Goal: Answer question/provide support: Share knowledge or assist other users

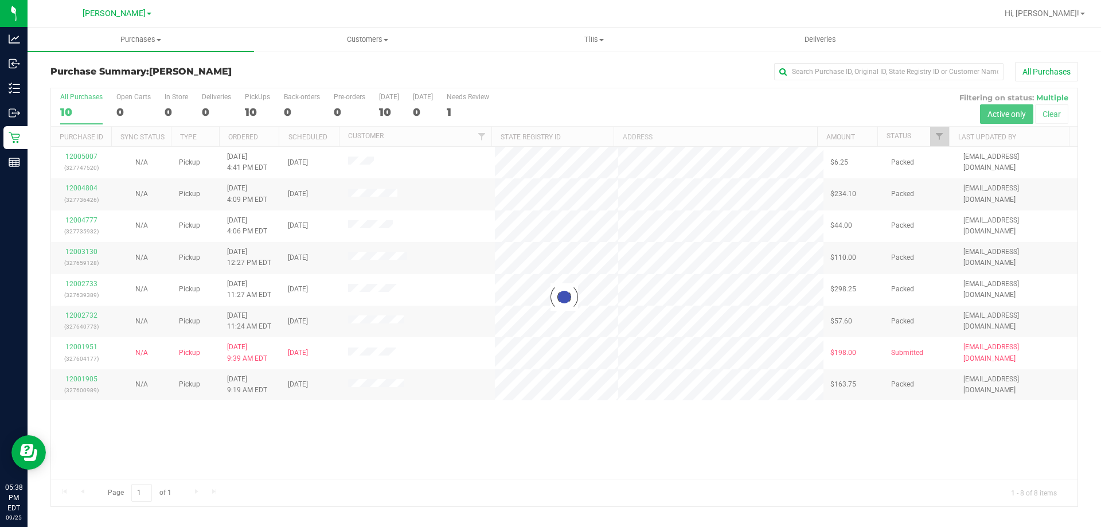
click at [342, 481] on div at bounding box center [564, 297] width 1027 height 418
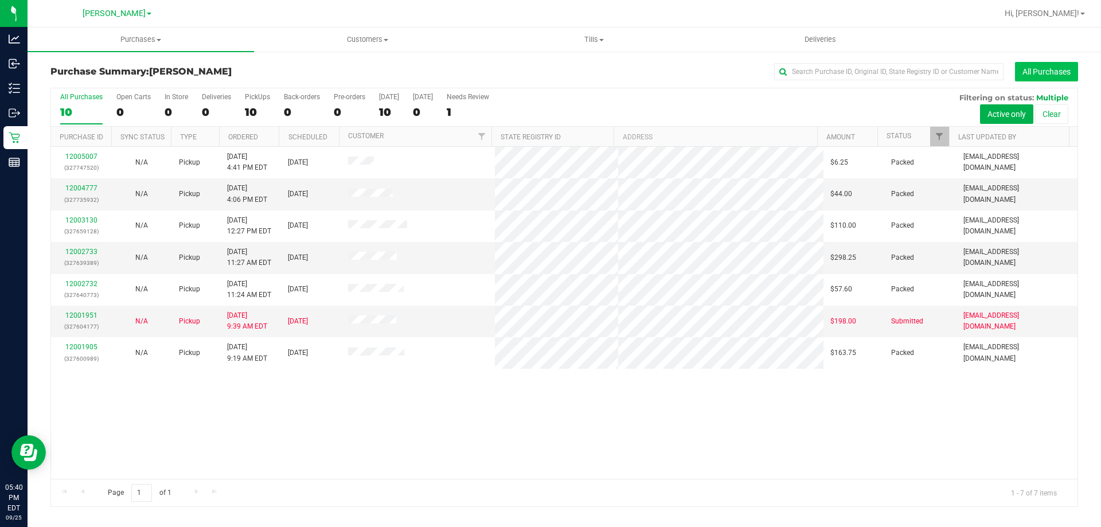
click at [1044, 70] on button "All Purchases" at bounding box center [1046, 72] width 63 height 20
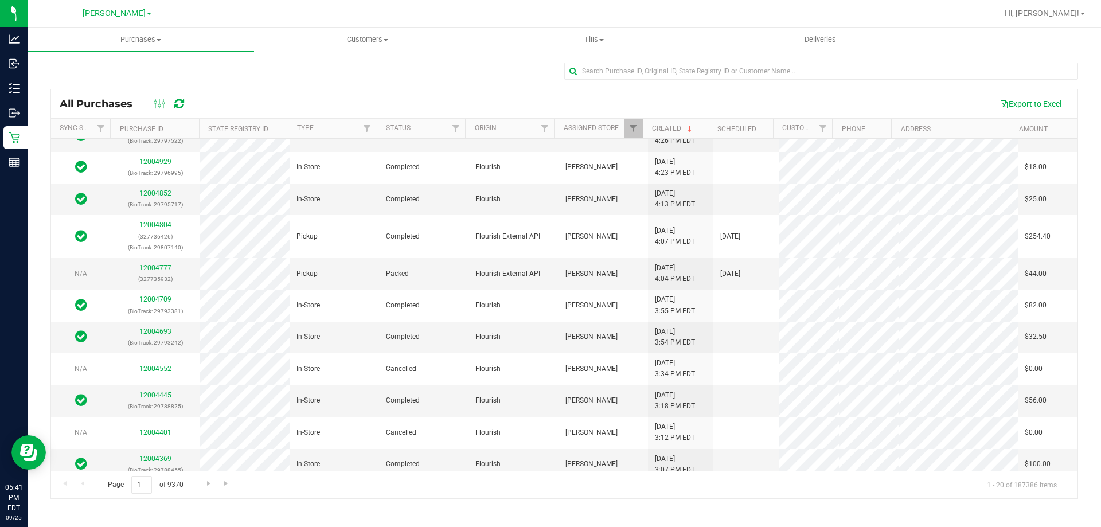
scroll to position [115, 0]
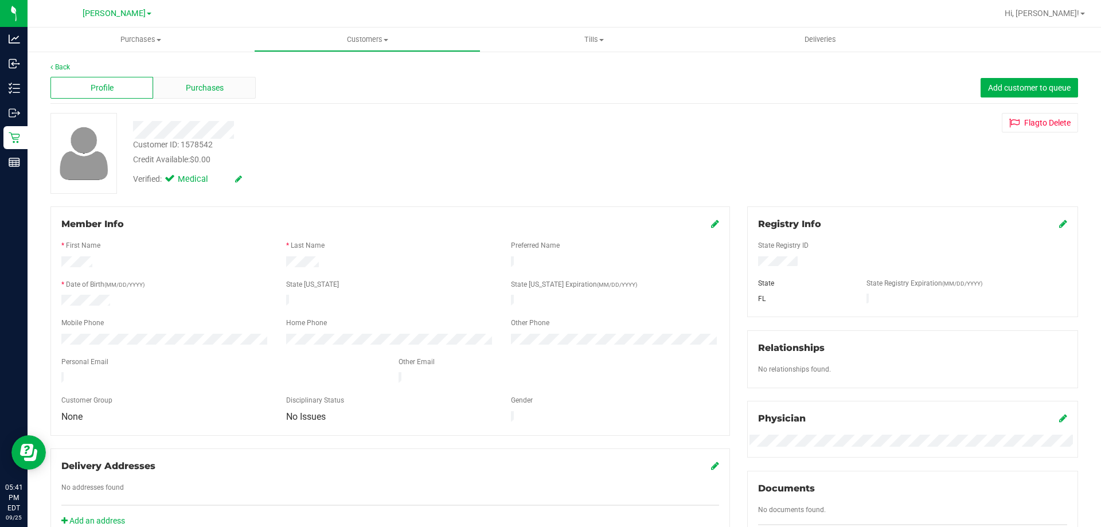
click at [200, 85] on span "Purchases" at bounding box center [205, 88] width 38 height 12
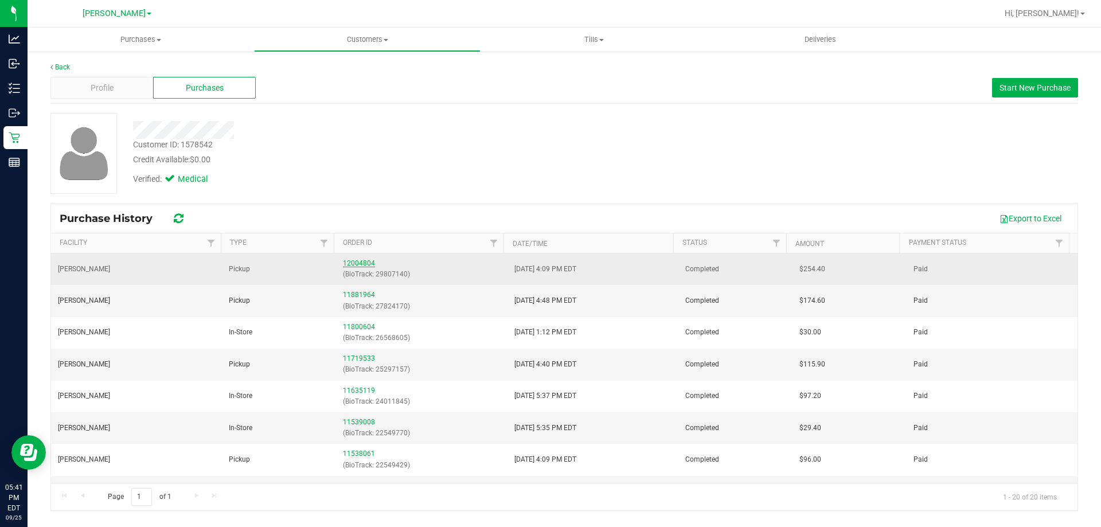
click at [356, 262] on link "12004804" at bounding box center [359, 263] width 32 height 8
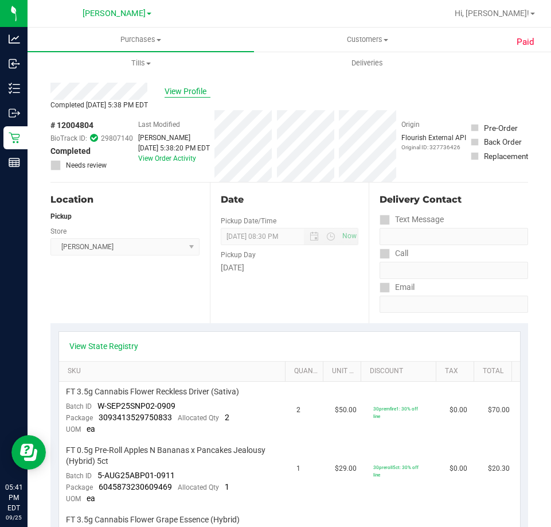
click at [193, 92] on span "View Profile" at bounding box center [188, 91] width 46 height 12
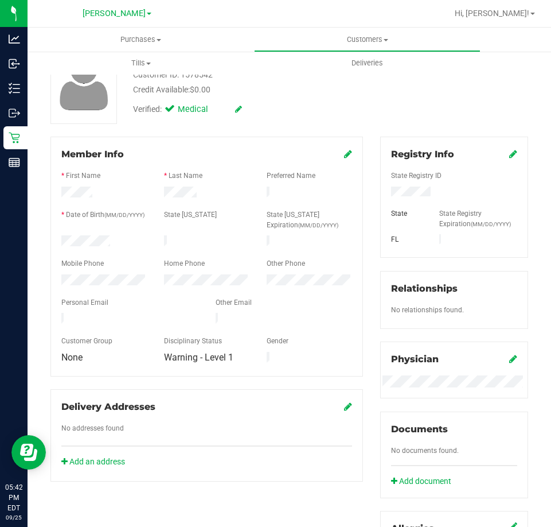
scroll to position [287, 0]
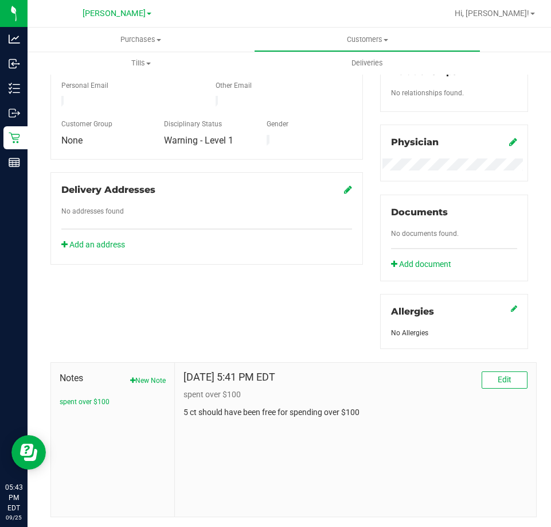
click at [472, 380] on div "[DATE] 5:41 PM EDT Edit" at bounding box center [356, 379] width 344 height 17
click at [484, 378] on button "Edit" at bounding box center [505, 379] width 46 height 17
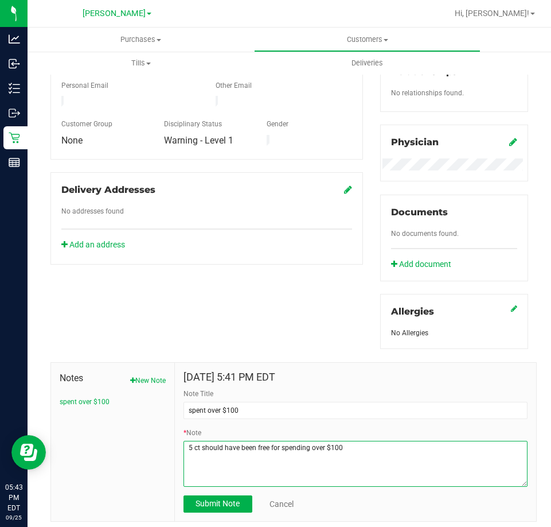
click at [264, 445] on textarea "* Note" at bounding box center [356, 464] width 344 height 46
drag, startPoint x: 269, startPoint y: 446, endPoint x: 254, endPoint y: 448, distance: 15.0
click at [254, 448] on textarea "* Note" at bounding box center [356, 464] width 344 height 46
type textarea "5 ct should have been 5$ for spending over $100"
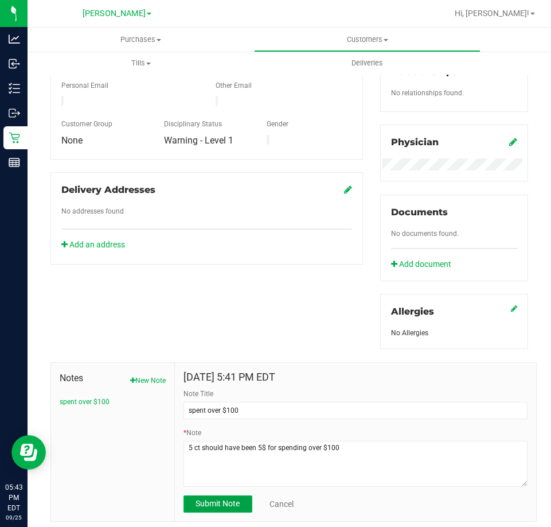
click at [227, 496] on button "Submit Note" at bounding box center [218, 503] width 69 height 17
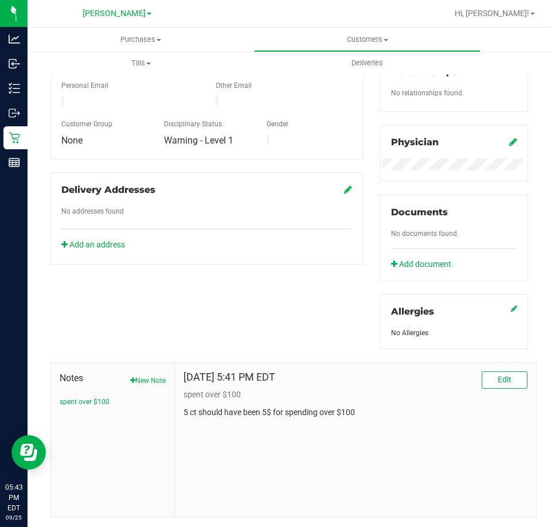
click at [275, 318] on div "Member Info * First Name * Last Name Preferred Name * Date of Birth (MM/DD/YYYY…" at bounding box center [289, 218] width 495 height 597
click at [498, 377] on span "Edit" at bounding box center [505, 379] width 14 height 9
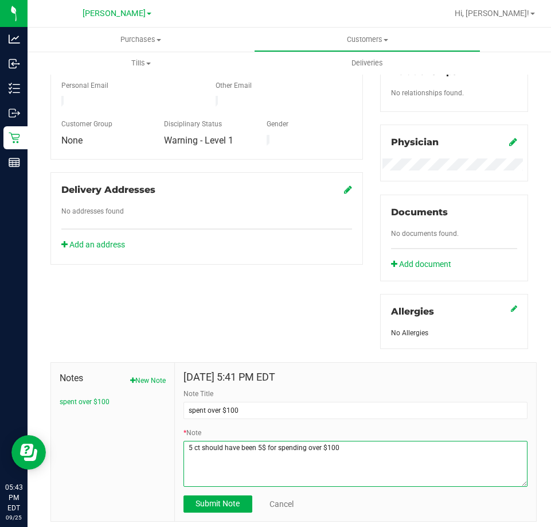
click at [359, 451] on textarea "* Note" at bounding box center [356, 464] width 344 height 46
type textarea "5 ct should have been 5$ for spending over $100 requested credit to be applied …"
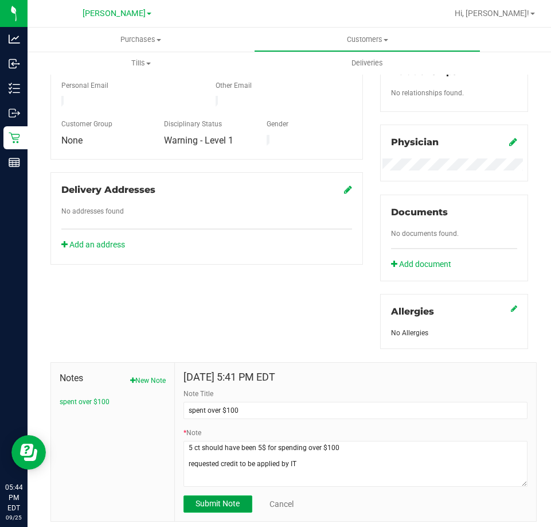
click at [224, 506] on span "Submit Note" at bounding box center [218, 502] width 44 height 9
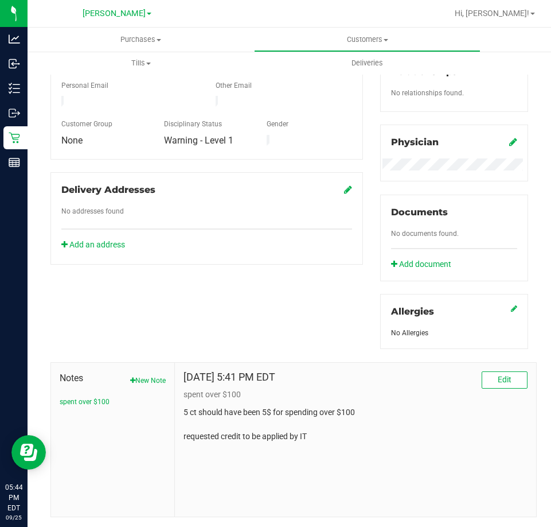
click at [278, 326] on div "Member Info * First Name * Last Name Preferred Name * Date of Birth (MM/DD/YYYY…" at bounding box center [289, 218] width 495 height 597
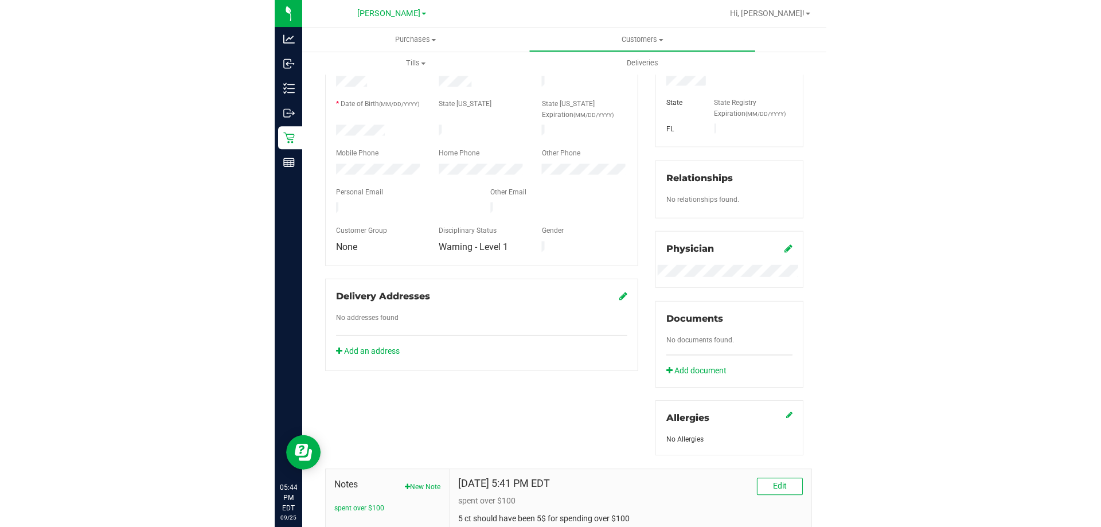
scroll to position [0, 0]
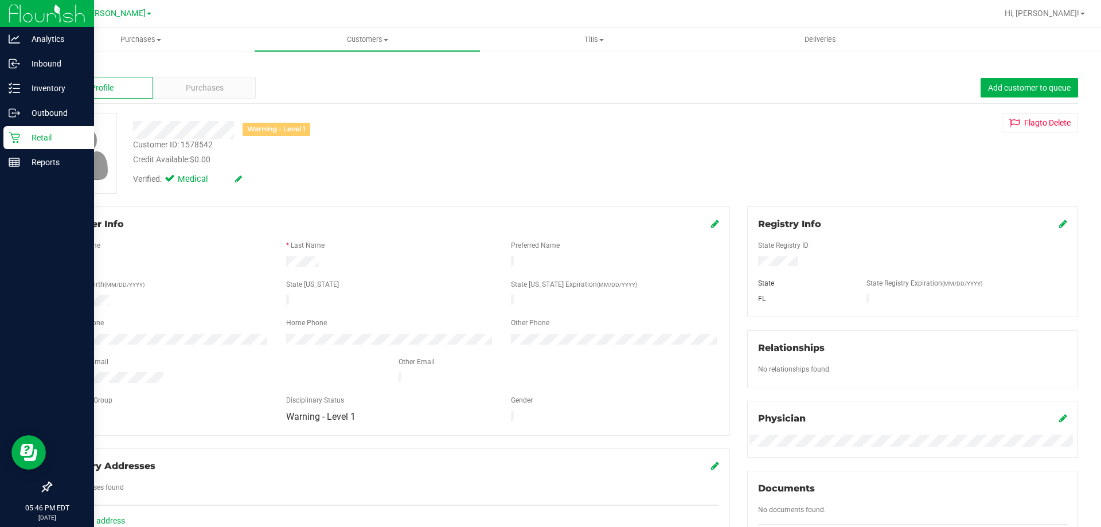
click at [28, 137] on p "Retail" at bounding box center [54, 138] width 69 height 14
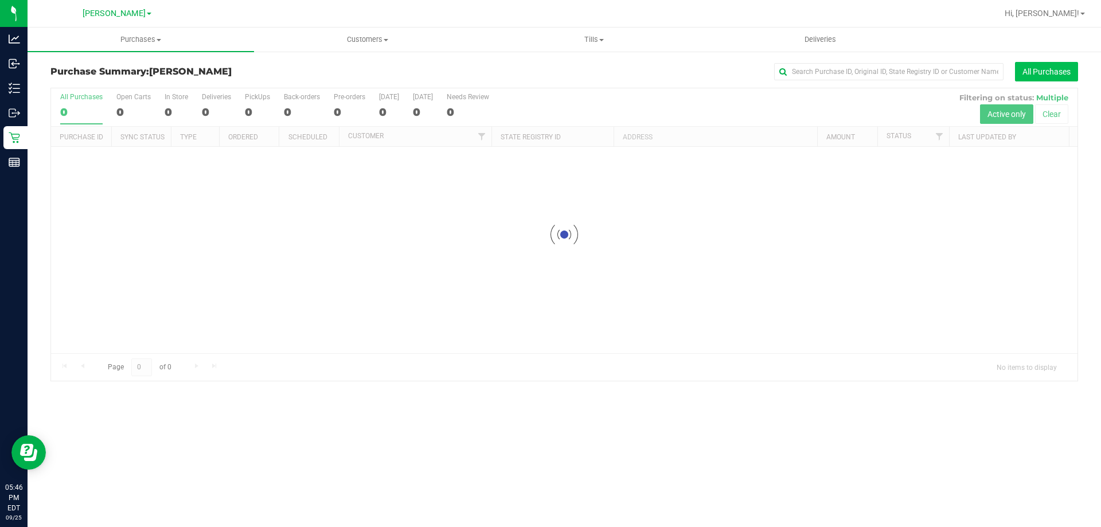
click at [1063, 72] on button "All Purchases" at bounding box center [1046, 72] width 63 height 20
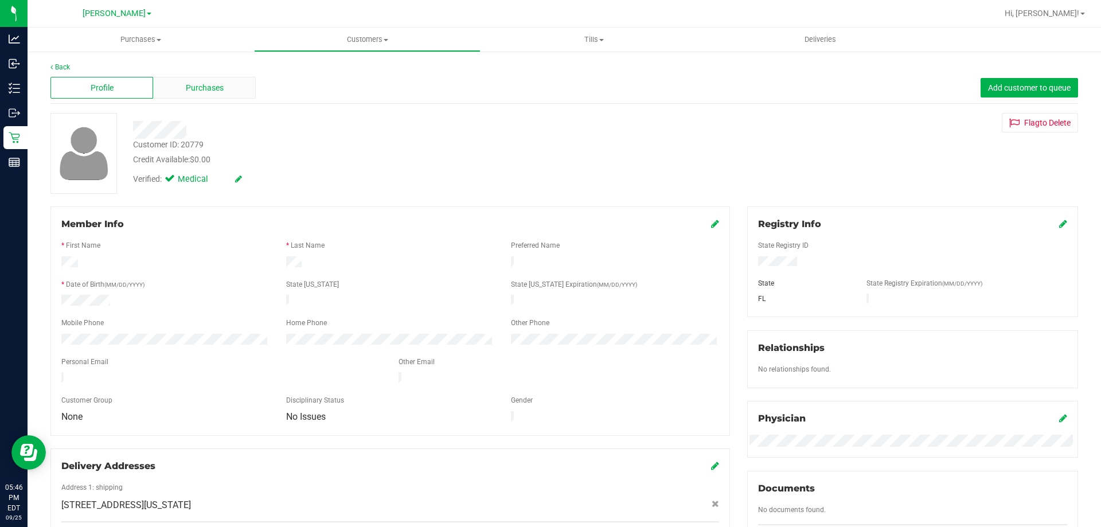
click at [195, 97] on div "Purchases" at bounding box center [204, 88] width 103 height 22
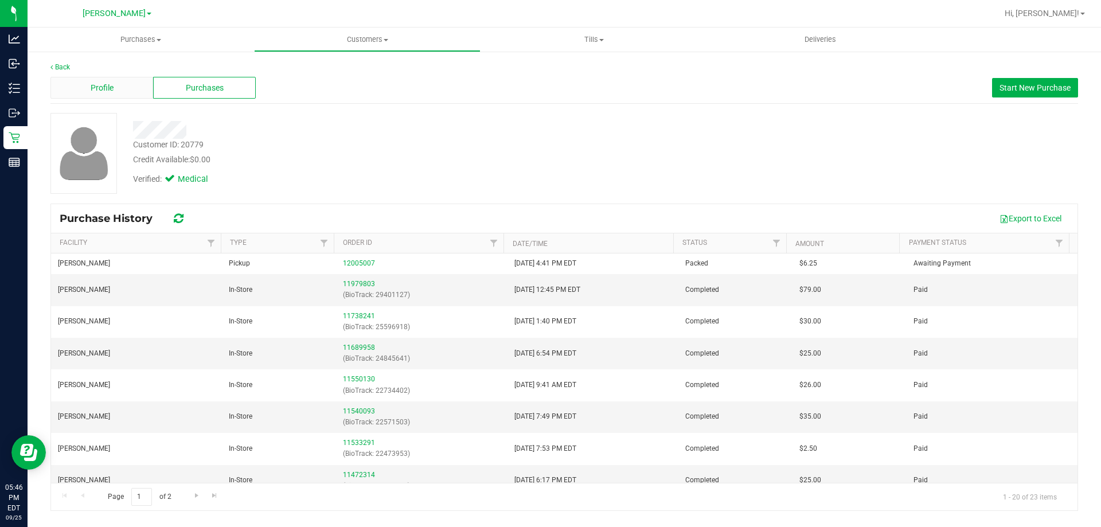
click at [134, 91] on div "Profile" at bounding box center [101, 88] width 103 height 22
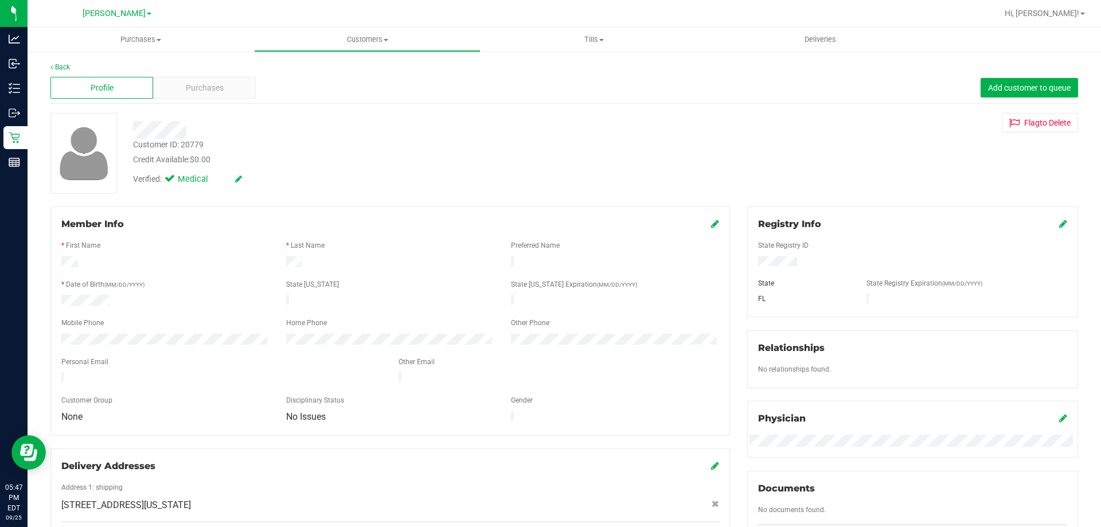
click at [462, 150] on div "Customer ID: 20779 Credit Available: $0.00" at bounding box center [385, 152] width 523 height 27
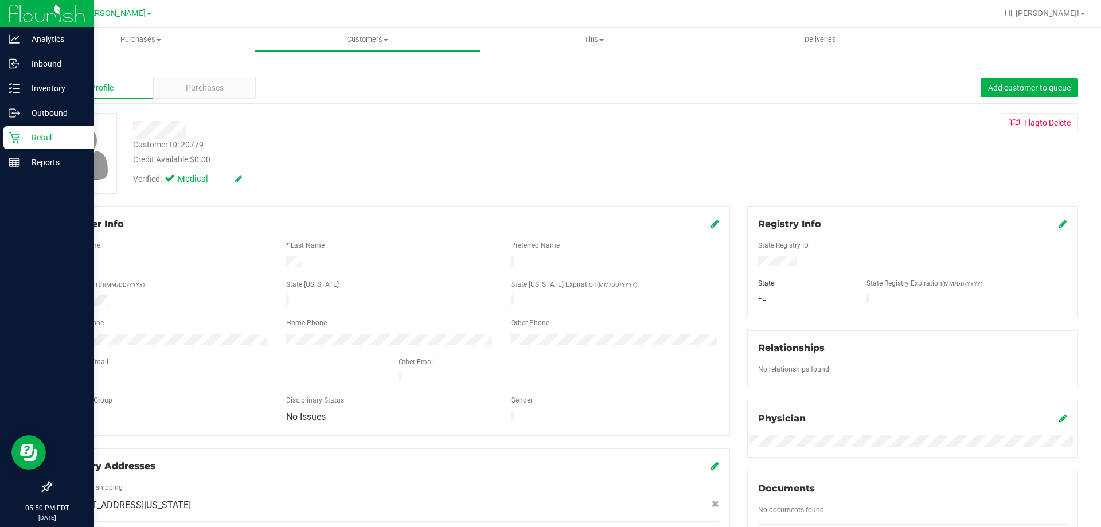
click at [33, 139] on p "Retail" at bounding box center [54, 138] width 69 height 14
